Goal: Information Seeking & Learning: Learn about a topic

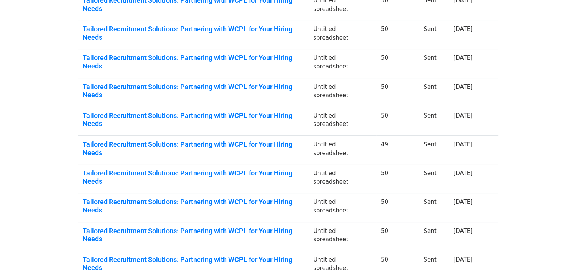
scroll to position [165, 0]
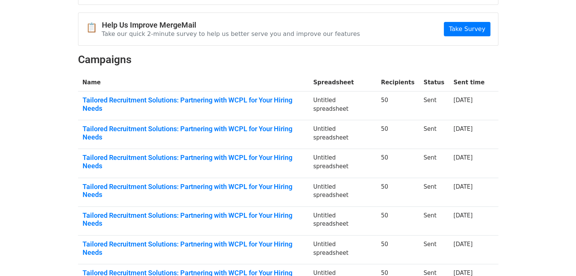
scroll to position [64, 0]
click at [304, 154] on link "Tailored Recruitment Solutions: Partnering with WCPL for Your Hiring Needs" at bounding box center [194, 162] width 222 height 16
click at [204, 183] on link "Tailored Recruitment Solutions: Partnering with WCPL for Your Hiring Needs" at bounding box center [194, 191] width 222 height 16
click at [131, 207] on td "Tailored Recruitment Solutions: Partnering with WCPL for Your Hiring Needs" at bounding box center [193, 221] width 231 height 29
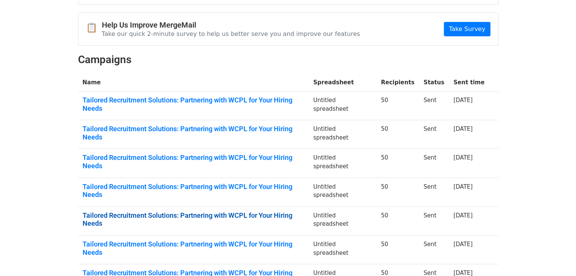
click at [139, 212] on link "Tailored Recruitment Solutions: Partnering with WCPL for Your Hiring Needs" at bounding box center [194, 220] width 222 height 16
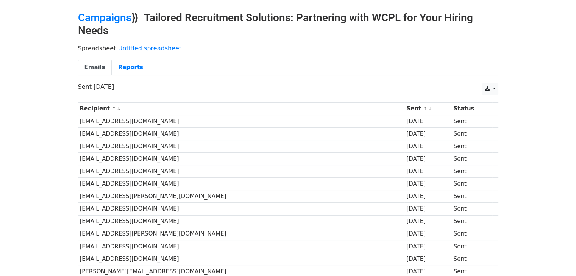
scroll to position [24, 0]
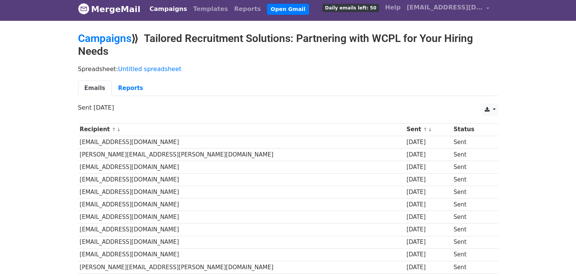
scroll to position [3, 0]
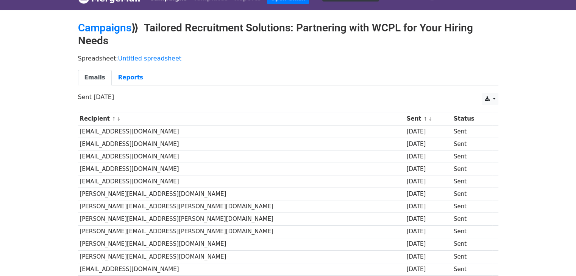
scroll to position [13, 0]
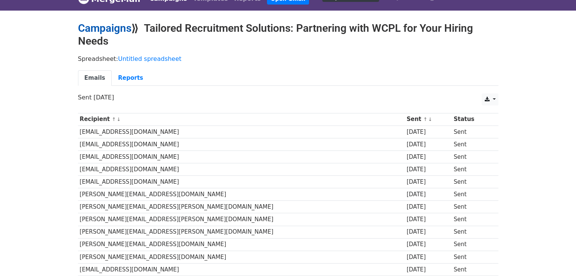
click at [79, 28] on link "Campaigns" at bounding box center [104, 28] width 53 height 12
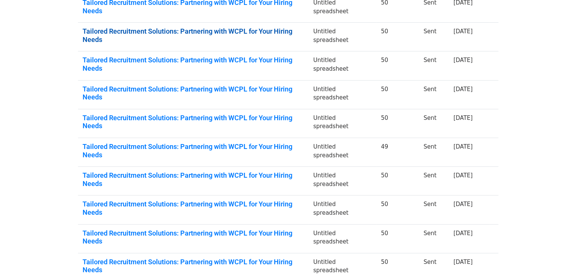
scroll to position [162, 0]
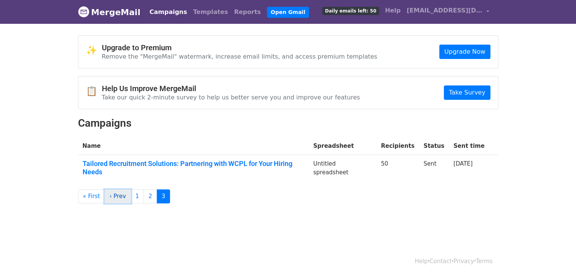
click at [106, 190] on link "‹ Prev" at bounding box center [117, 197] width 26 height 14
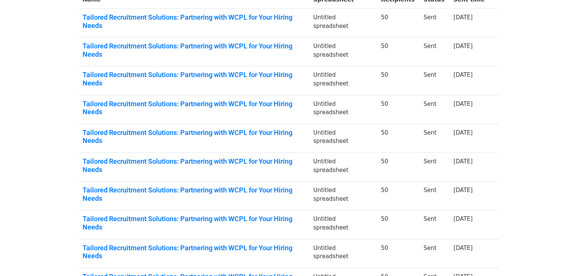
scroll to position [147, 0]
click at [243, 157] on link "Tailored Recruitment Solutions: Partnering with WCPL for Your Hiring Needs" at bounding box center [194, 165] width 222 height 16
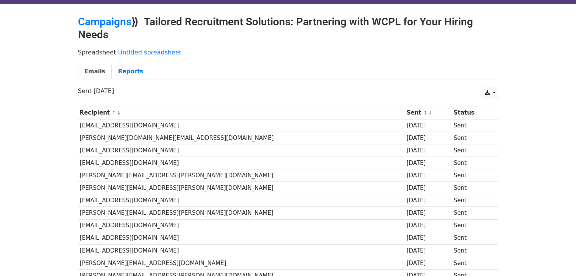
scroll to position [18, 0]
